Goal: Transaction & Acquisition: Purchase product/service

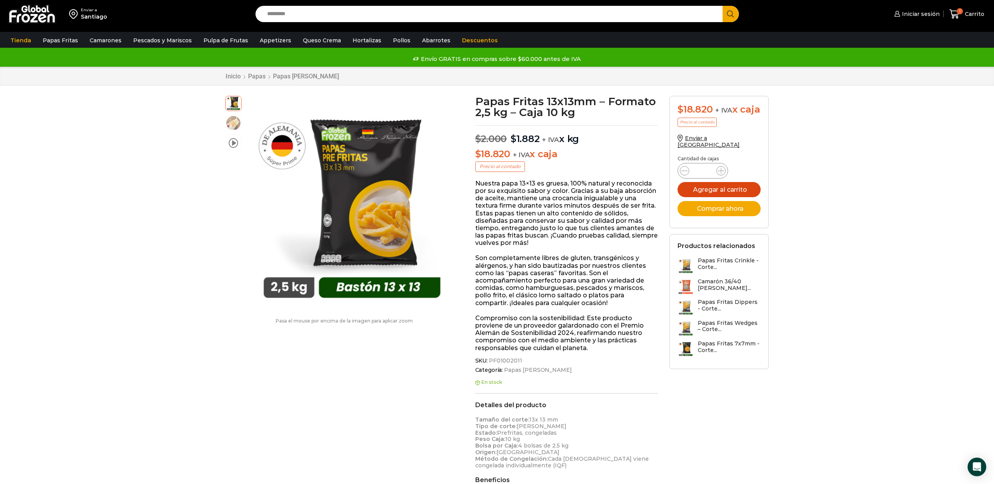
click at [707, 191] on button "Agregar al carrito" at bounding box center [718, 189] width 83 height 15
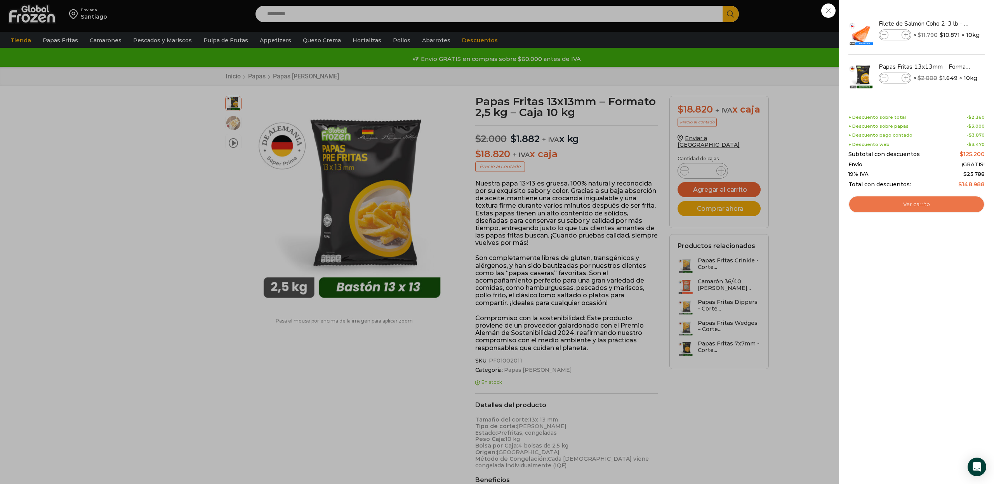
click at [899, 200] on link "Ver carrito" at bounding box center [916, 205] width 136 height 18
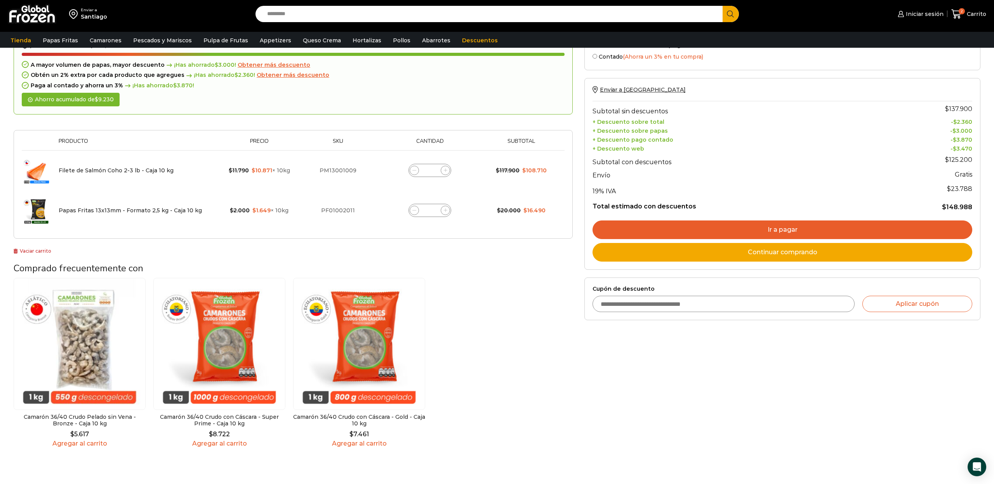
scroll to position [80, 0]
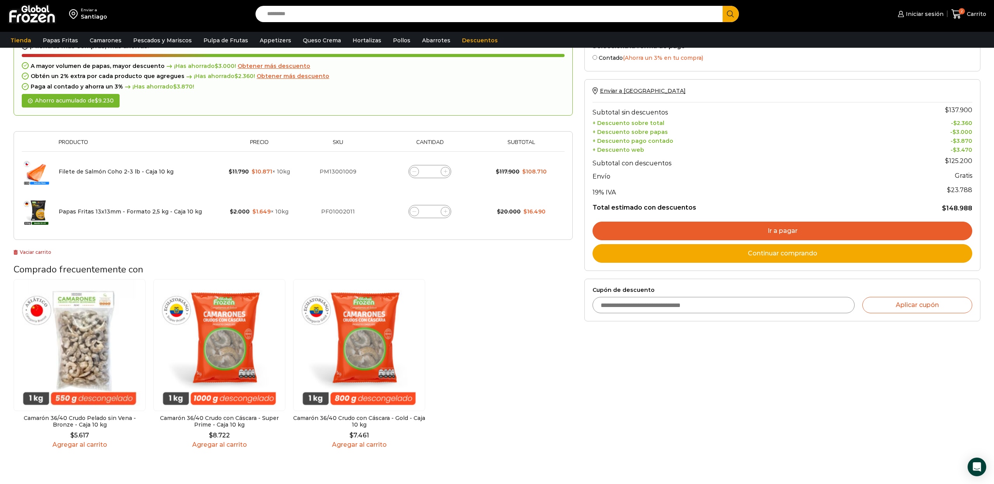
click at [661, 225] on link "Ir a pagar" at bounding box center [782, 231] width 380 height 19
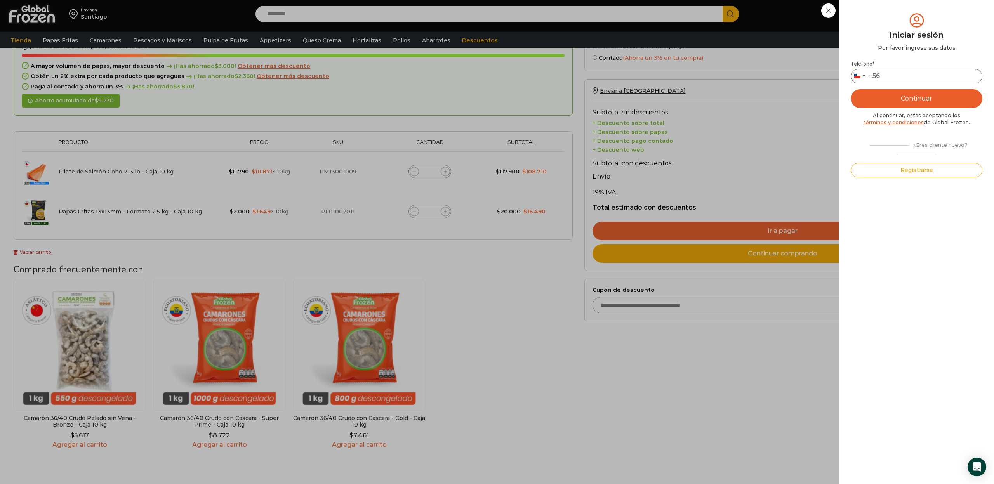
click at [894, 77] on input "Teléfono *" at bounding box center [916, 76] width 132 height 14
type input "*********"
click at [890, 100] on button "Continuar" at bounding box center [916, 98] width 132 height 19
click at [857, 72] on input "text" at bounding box center [861, 76] width 19 height 14
type input "*"
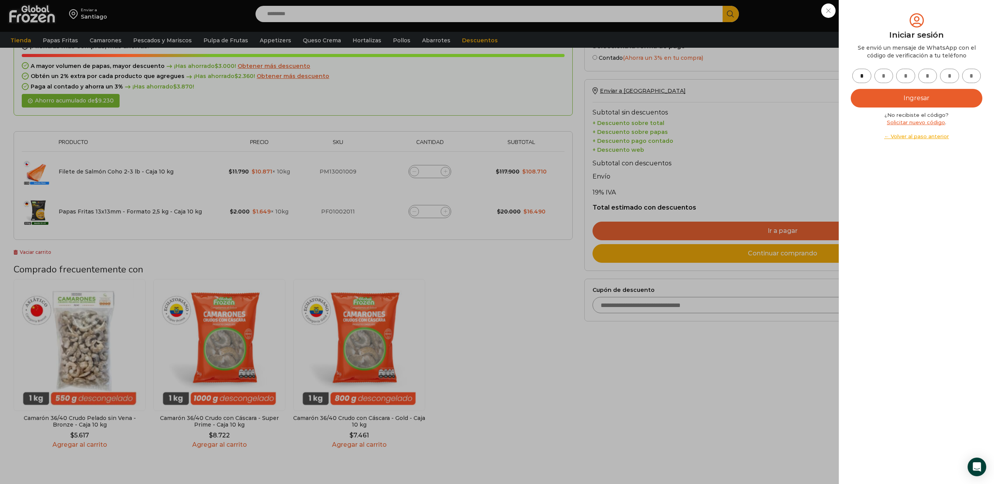
type input "*"
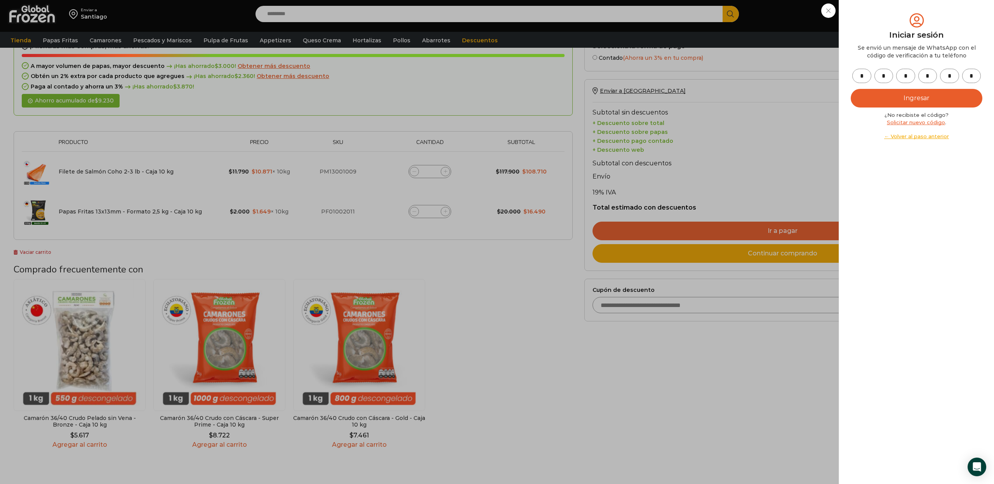
click at [905, 95] on button "Ingresar" at bounding box center [916, 98] width 132 height 19
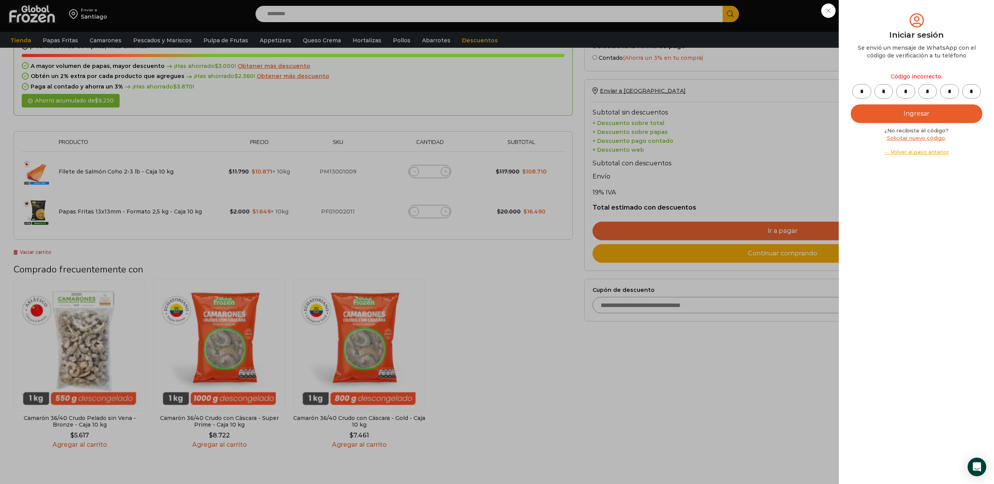
click at [885, 91] on input "*" at bounding box center [883, 91] width 19 height 14
type input "*"
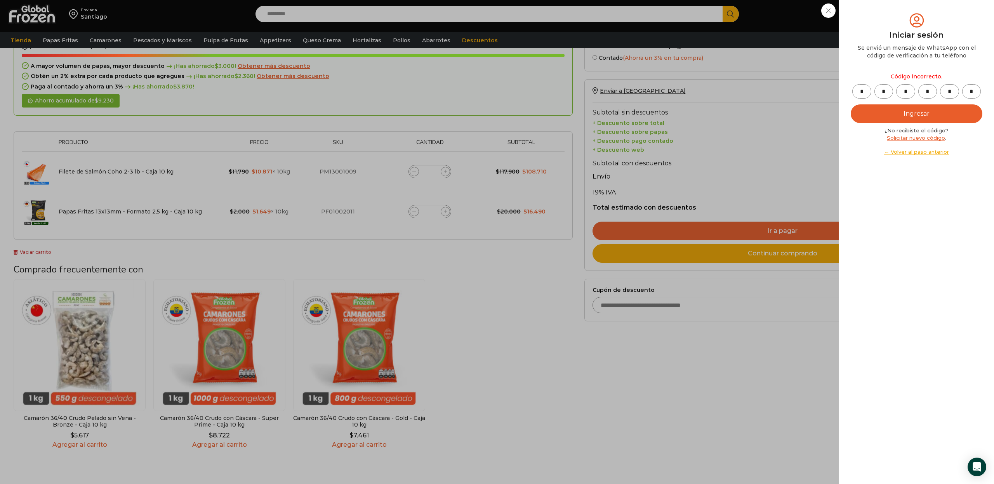
type input "*"
click at [887, 114] on button "Ingresar" at bounding box center [916, 113] width 132 height 19
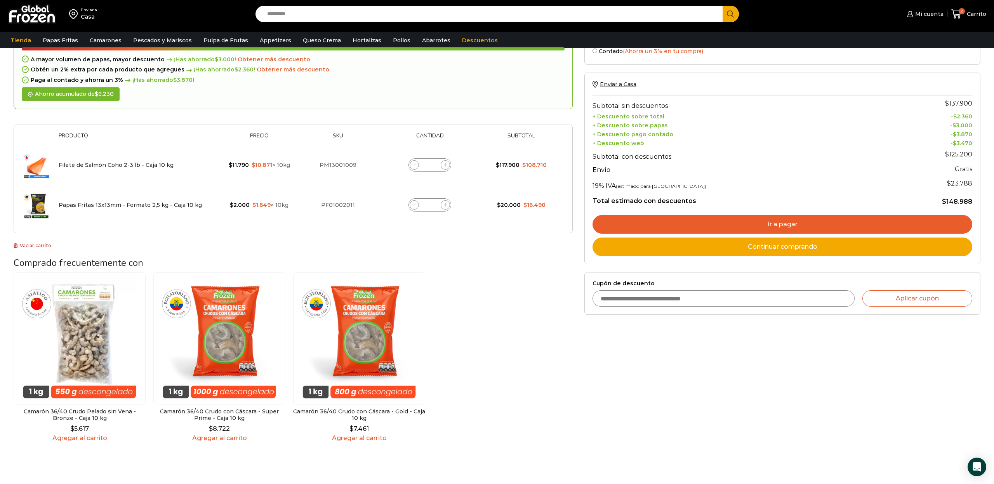
scroll to position [88, 0]
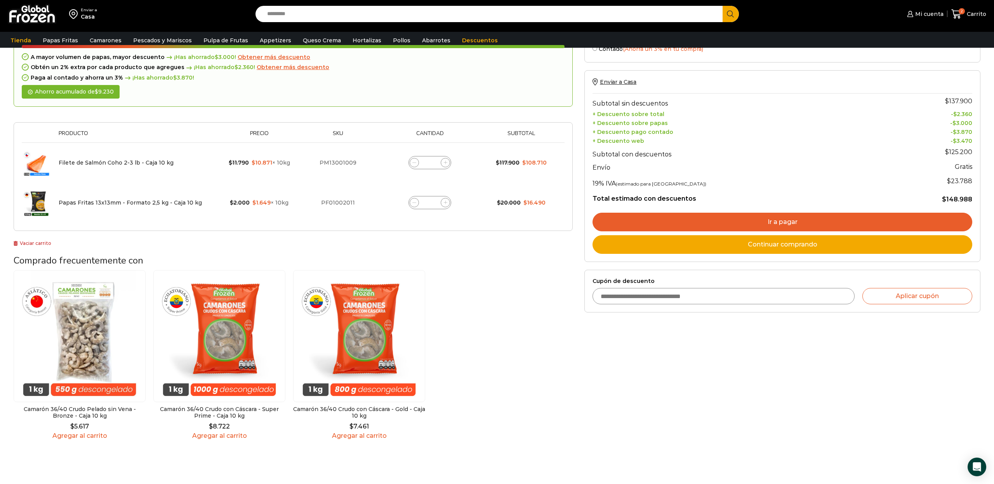
click at [644, 217] on link "Ir a pagar" at bounding box center [782, 222] width 380 height 19
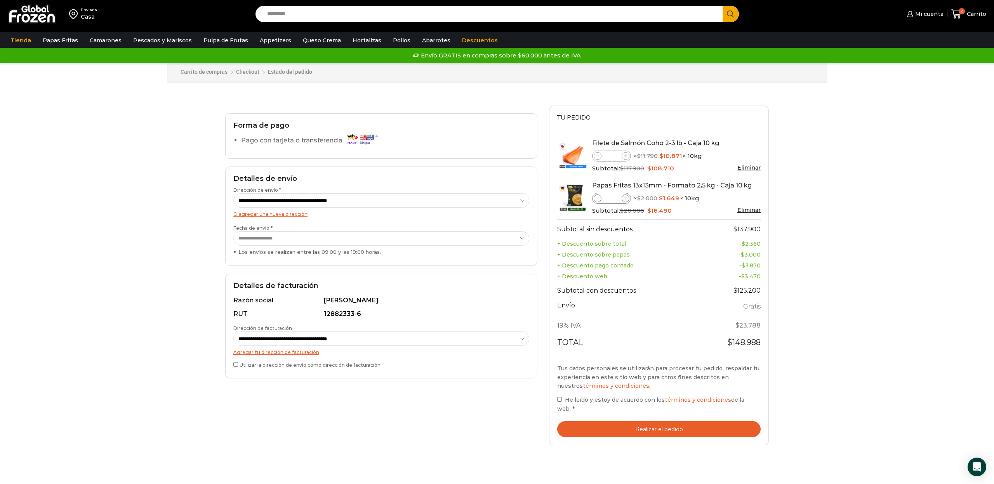
click at [616, 421] on button "Realizar el pedido" at bounding box center [658, 429] width 203 height 16
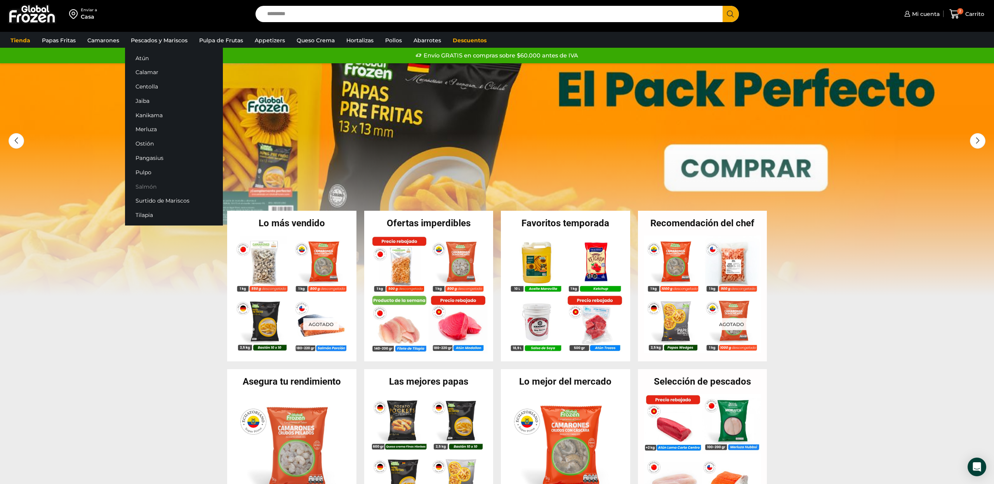
click at [151, 186] on link "Salmón" at bounding box center [174, 186] width 98 height 14
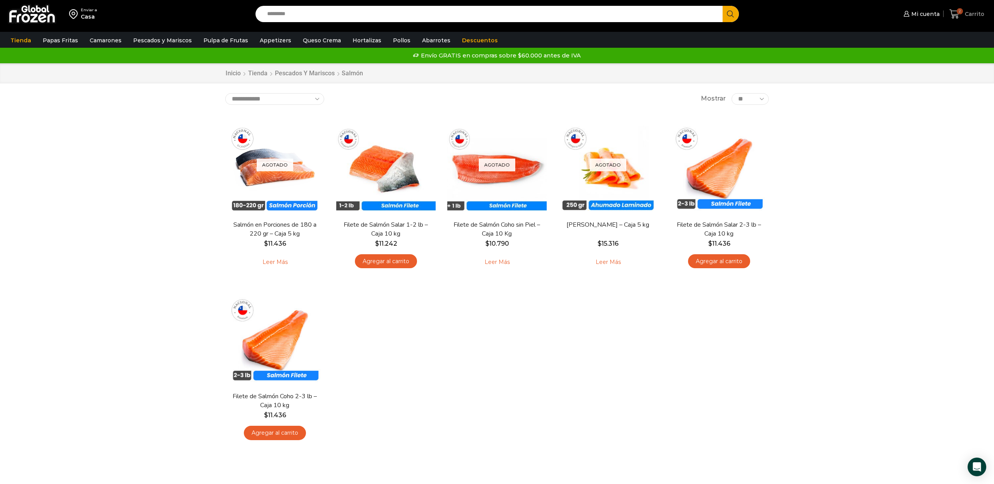
click at [963, 14] on span "2" at bounding box center [956, 14] width 14 height 10
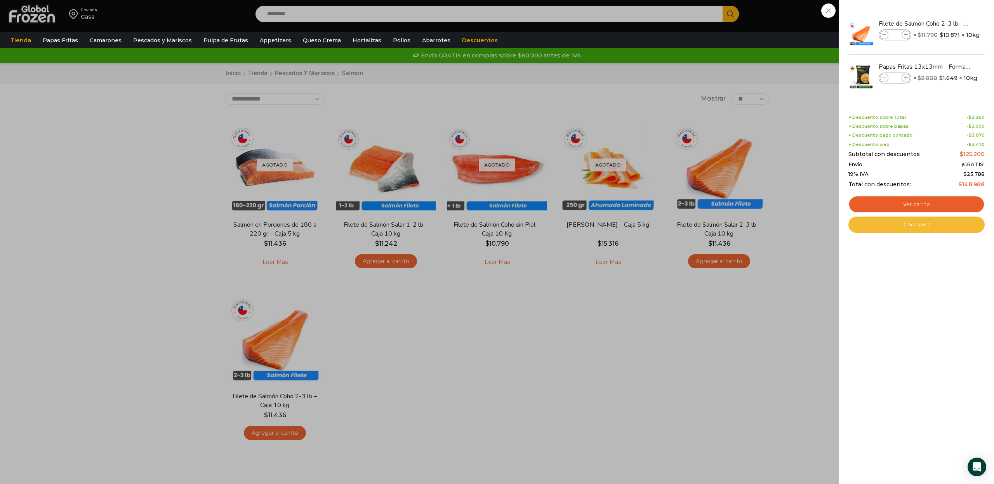
click at [920, 225] on link "Checkout" at bounding box center [916, 225] width 136 height 16
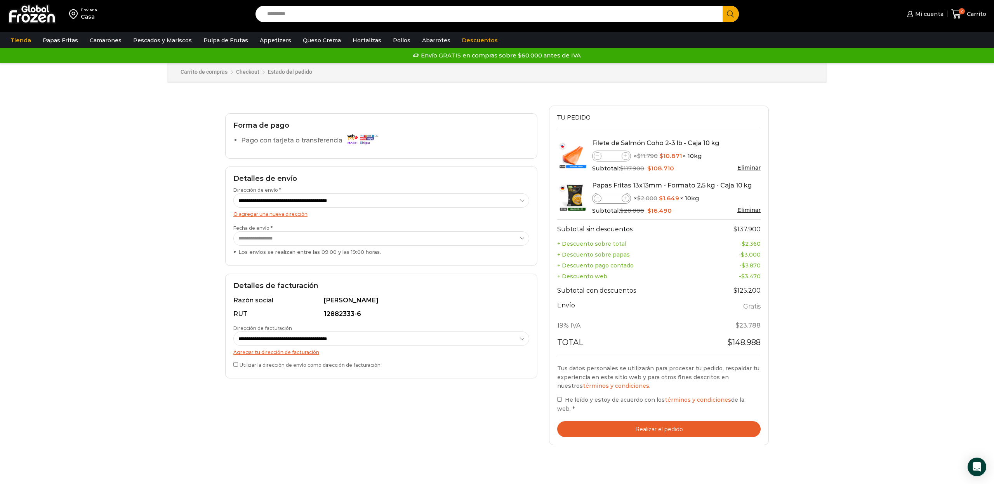
click at [561, 397] on label "He leído y estoy de acuerdo con los términos y condiciones de la web. *" at bounding box center [658, 404] width 203 height 17
click at [615, 421] on button "Realizar el pedido" at bounding box center [658, 429] width 203 height 16
